Goal: Information Seeking & Learning: Learn about a topic

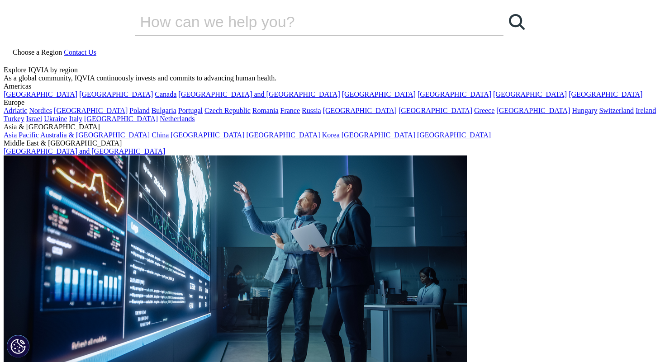
type input "Mass"
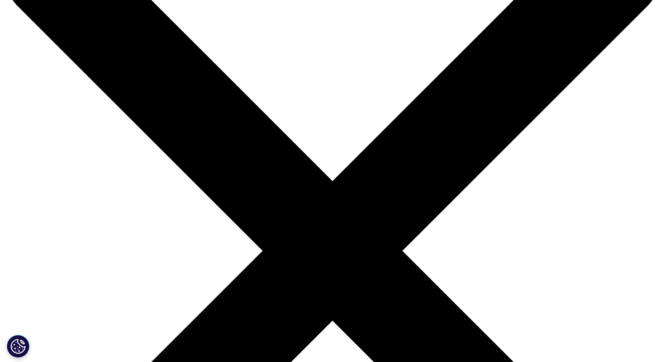
scroll to position [89, 0]
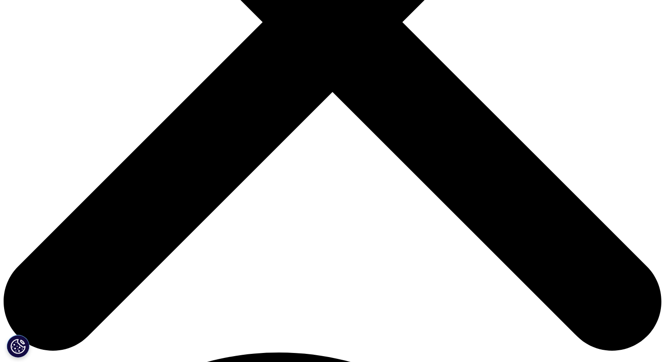
scroll to position [319, 0]
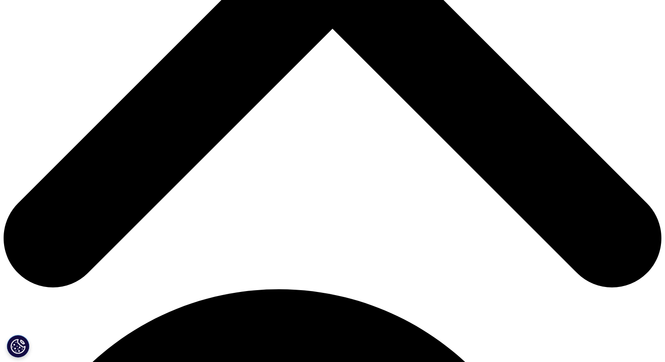
scroll to position [404, 0]
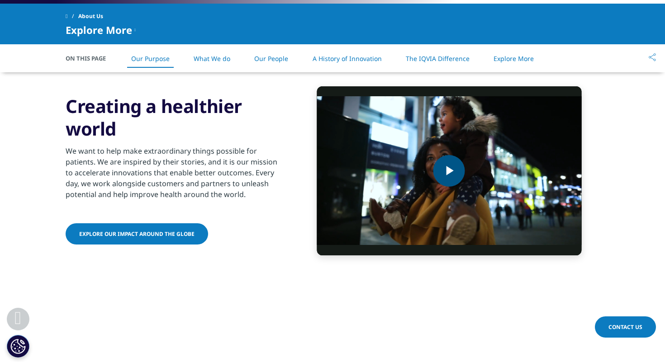
click at [449, 171] on span "Video Player" at bounding box center [449, 171] width 0 height 0
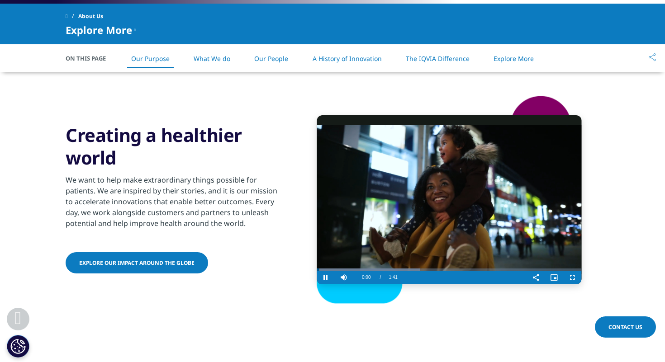
click at [372, 266] on video "Video Player" at bounding box center [449, 199] width 265 height 169
click at [372, 271] on div "Current Time 0:01" at bounding box center [366, 278] width 18 height 14
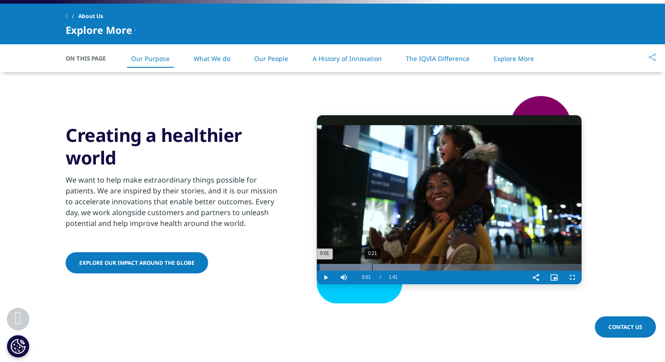
click at [372, 269] on div "0:21" at bounding box center [372, 267] width 0 height 7
